Goal: Find specific page/section: Find specific page/section

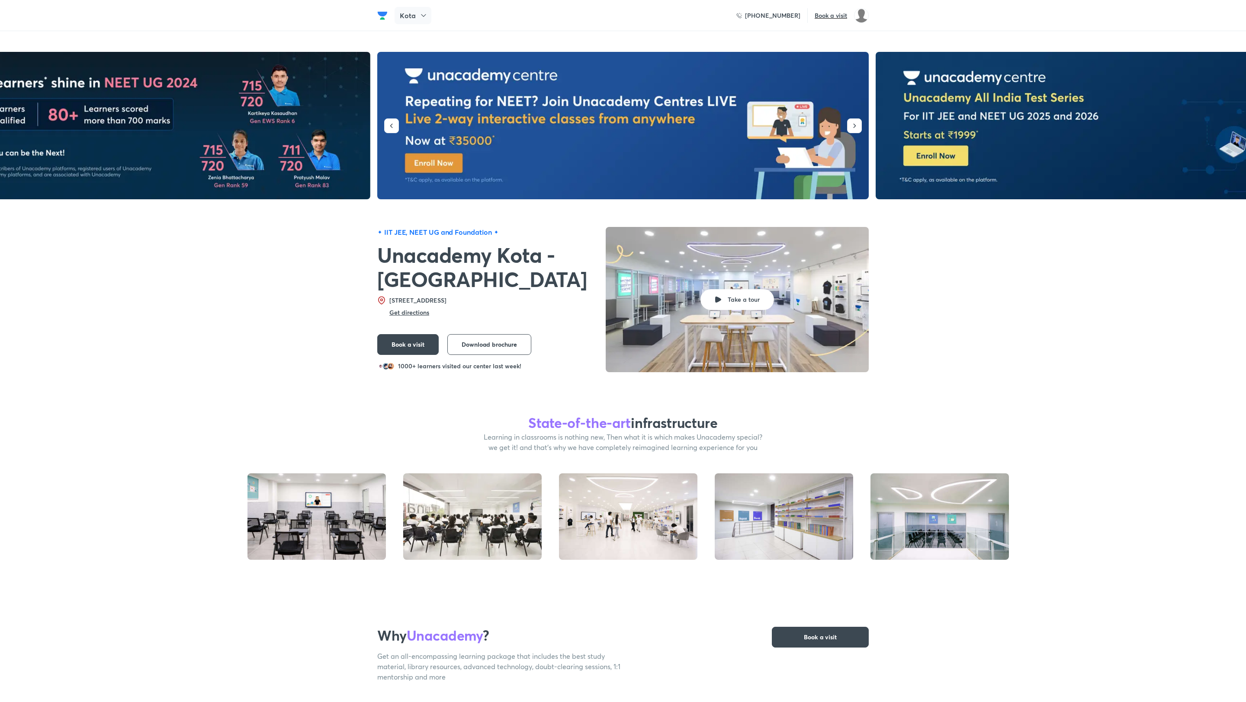
click at [421, 18] on icon at bounding box center [423, 15] width 9 height 9
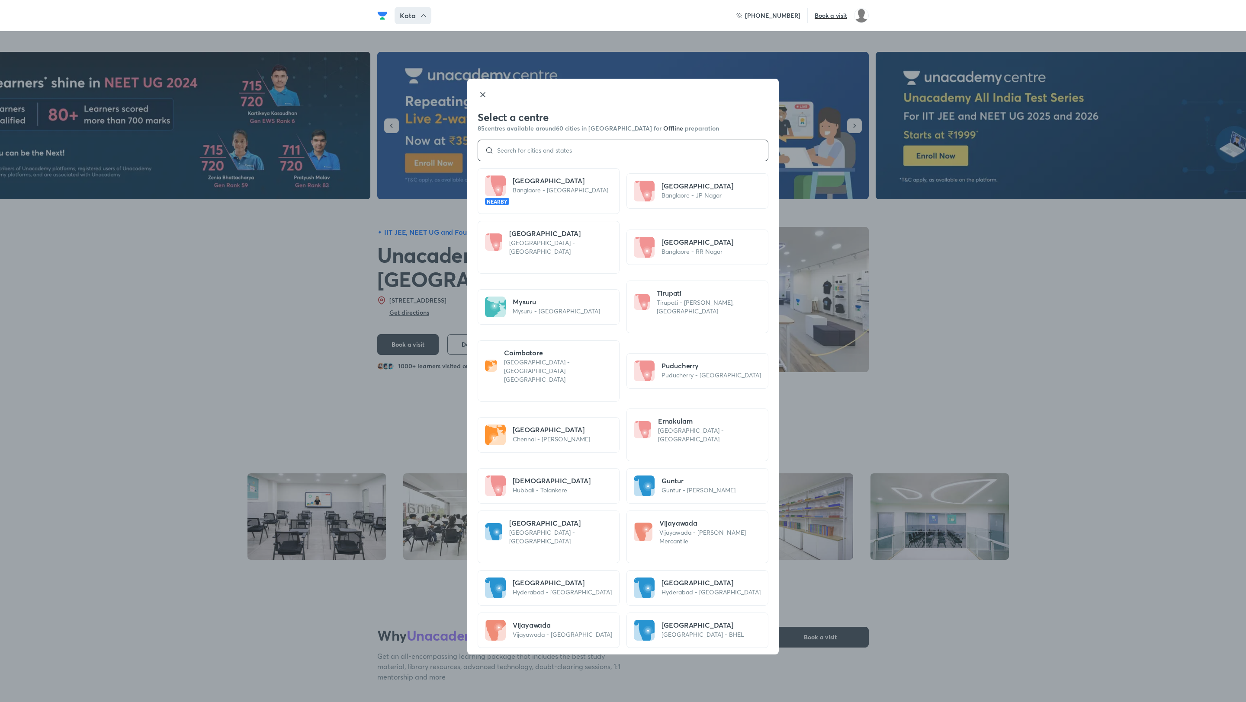
click at [522, 147] on input at bounding box center [627, 150] width 267 height 7
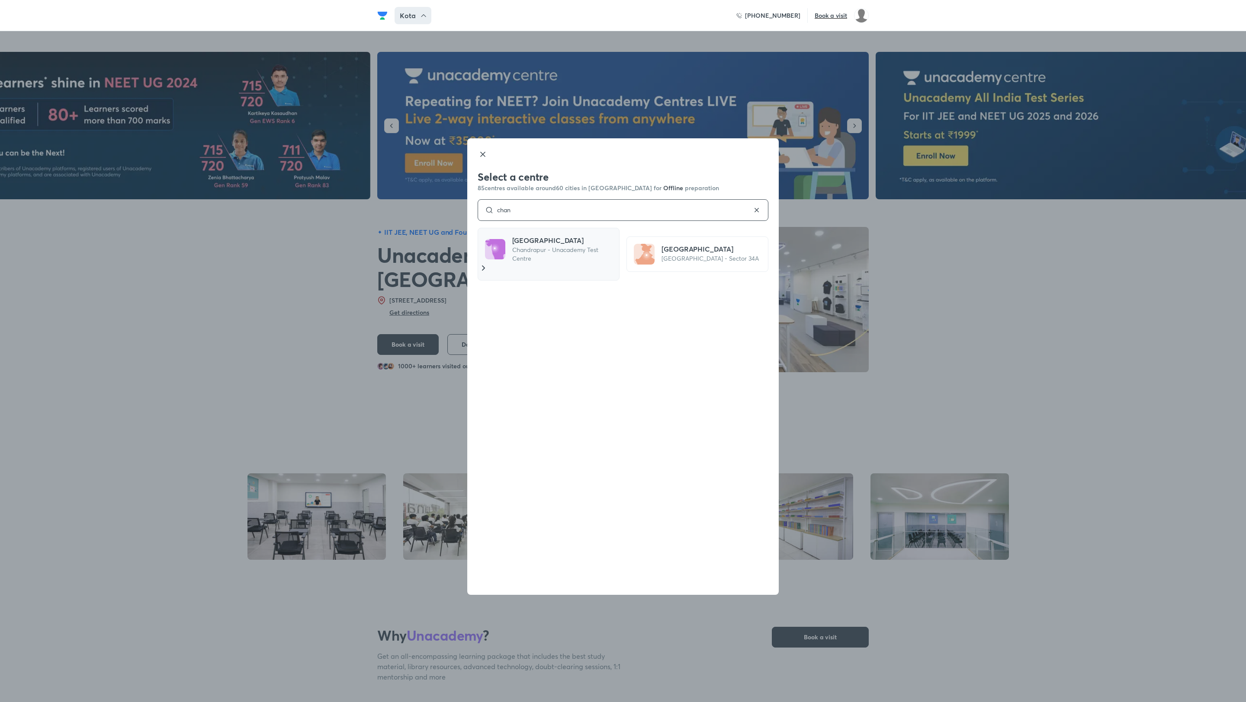
type input "chan"
click at [527, 236] on h5 "Chandrapur" at bounding box center [563, 240] width 103 height 10
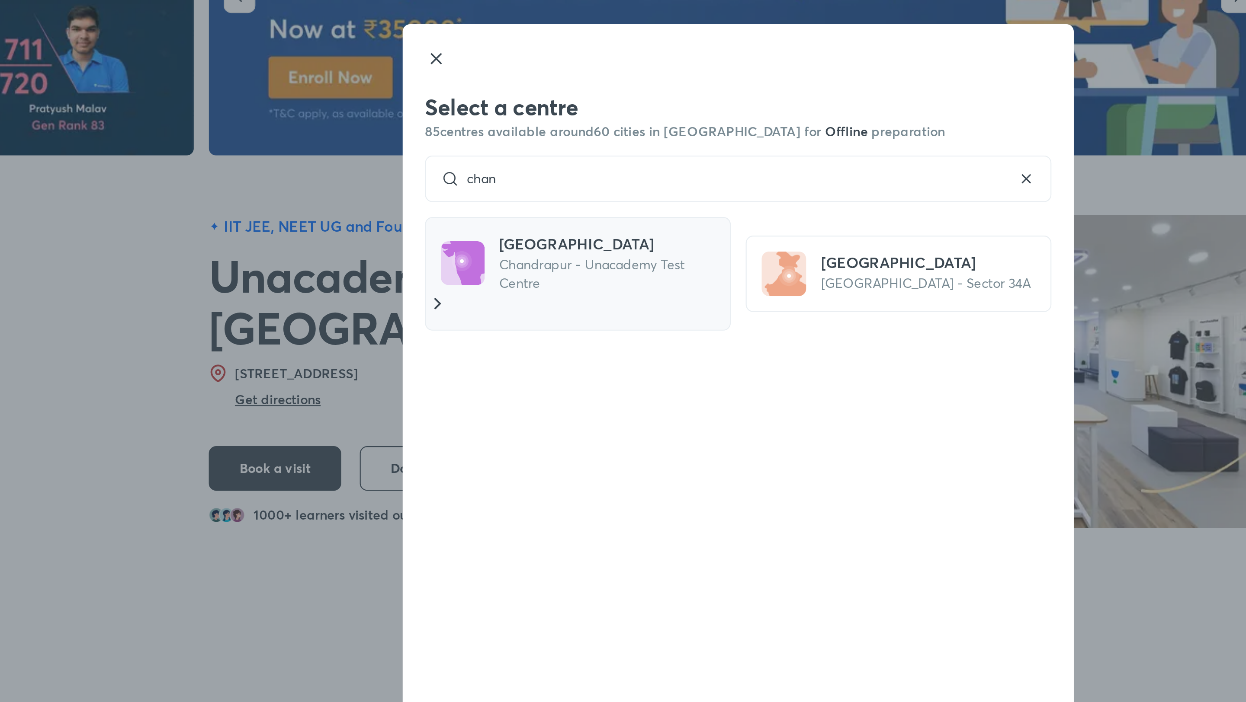
click at [530, 242] on h5 "Chandrapur" at bounding box center [563, 240] width 103 height 10
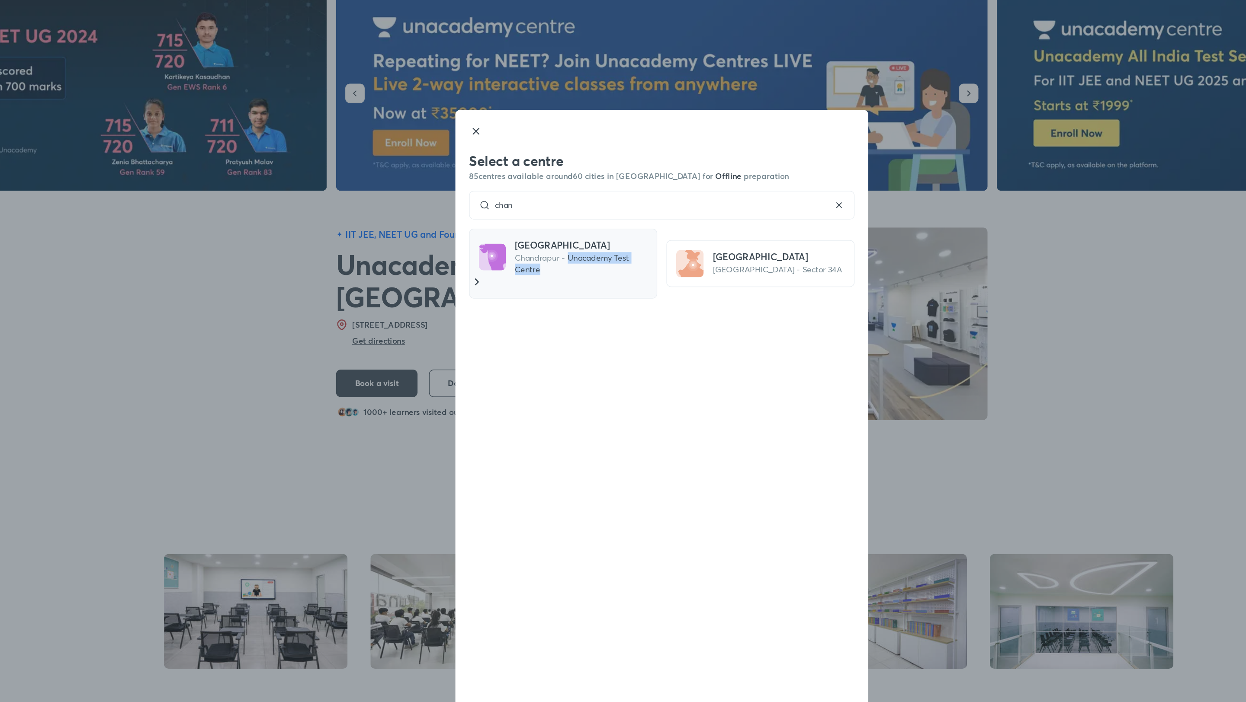
drag, startPoint x: 551, startPoint y: 249, endPoint x: 601, endPoint y: 264, distance: 52.1
click at [601, 264] on div "Chandrapur Chandrapur - Unacademy Test Centre" at bounding box center [549, 254] width 142 height 53
copy p "Unacademy Test Centre"
